Goal: Task Accomplishment & Management: Manage account settings

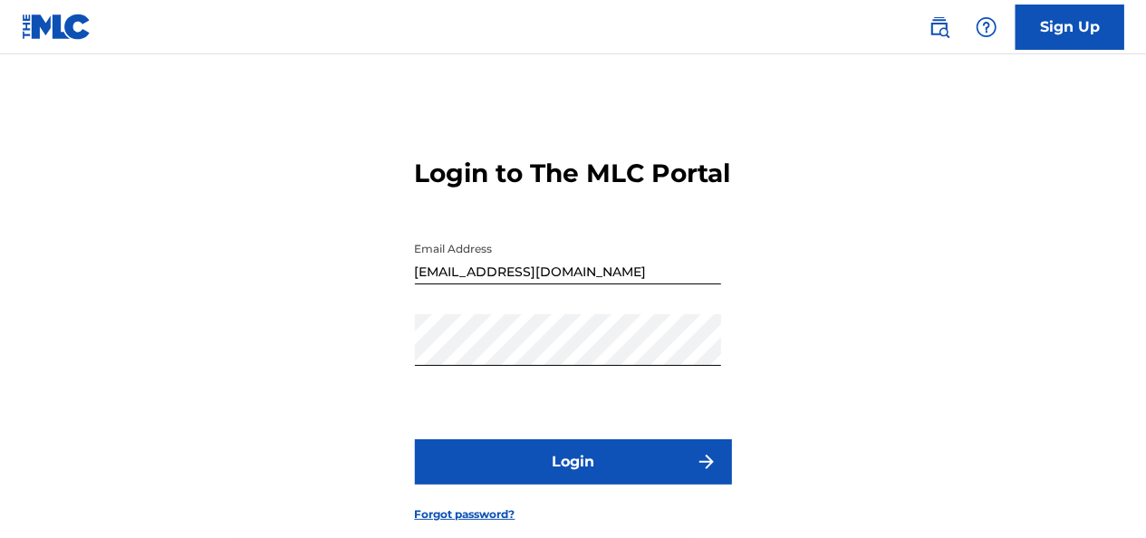
click at [518, 485] on button "Login" at bounding box center [573, 461] width 317 height 45
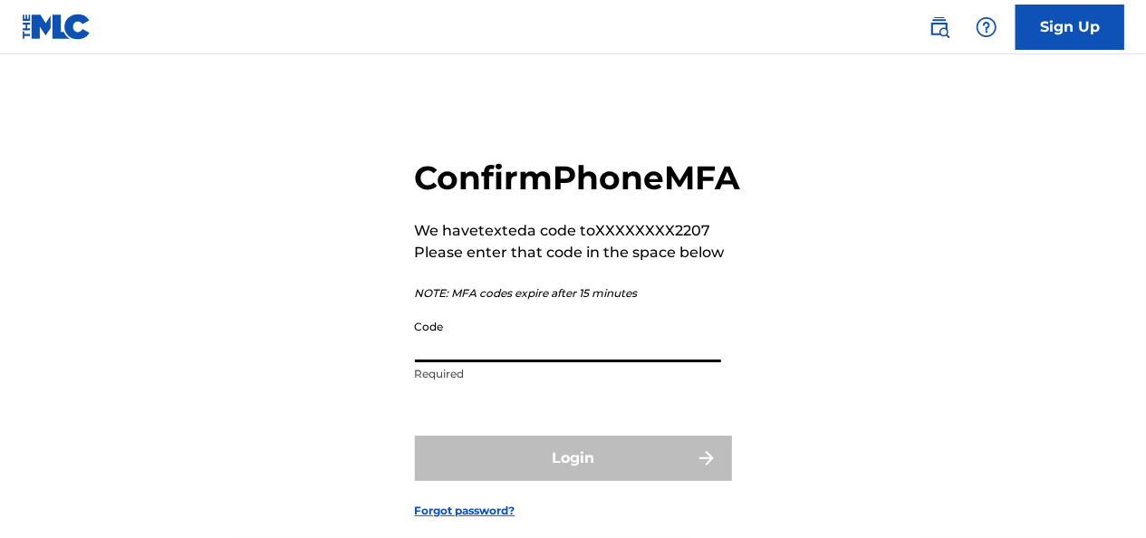
click at [462, 362] on input "Code" at bounding box center [568, 337] width 306 height 52
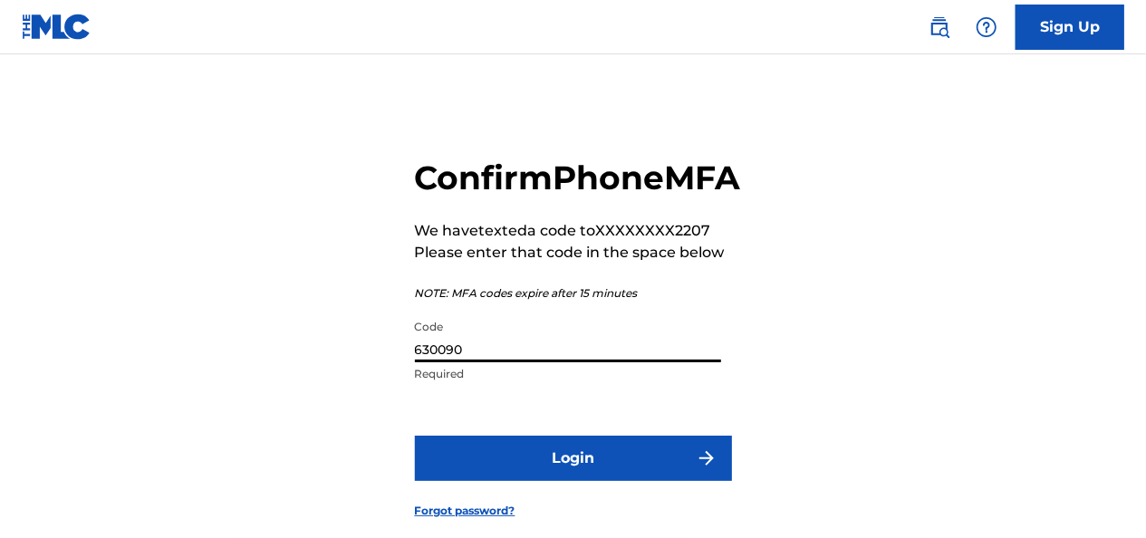
type input "630090"
click at [476, 481] on button "Login" at bounding box center [573, 458] width 317 height 45
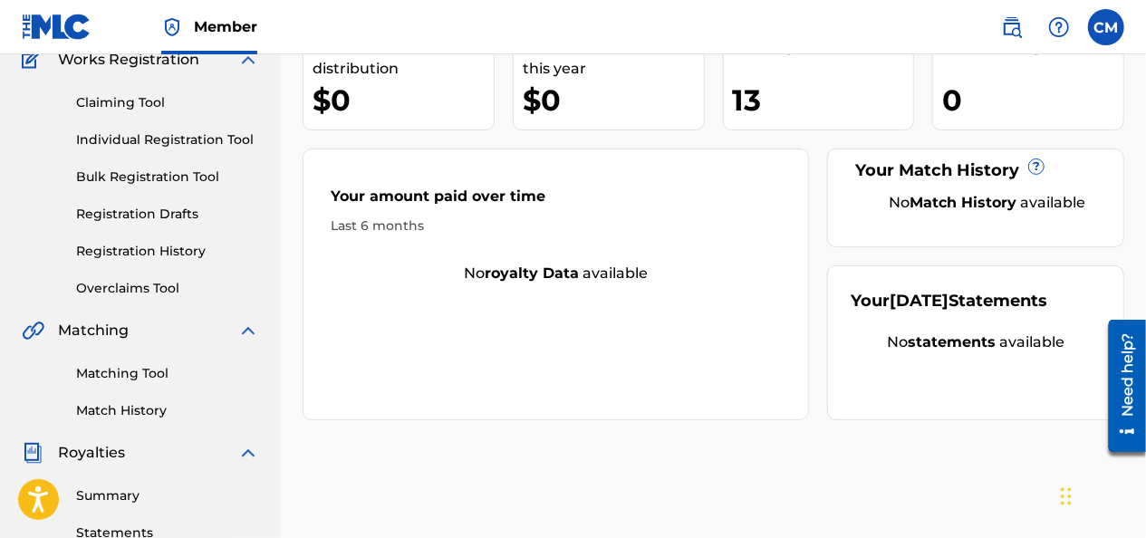
scroll to position [175, 0]
